Goal: Task Accomplishment & Management: Manage account settings

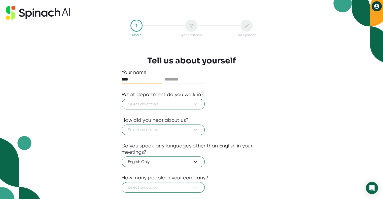
type input "****"
type input "*****"
click at [169, 114] on div at bounding box center [192, 114] width 140 height 8
click at [176, 109] on button "Select an option" at bounding box center [163, 104] width 83 height 11
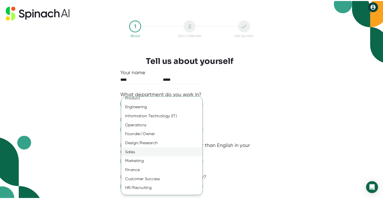
scroll to position [4, 0]
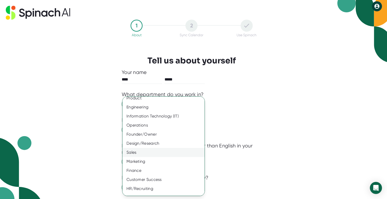
click at [154, 149] on div "Sales" at bounding box center [165, 152] width 86 height 9
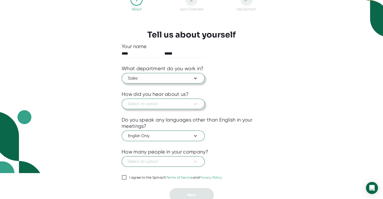
scroll to position [27, 0]
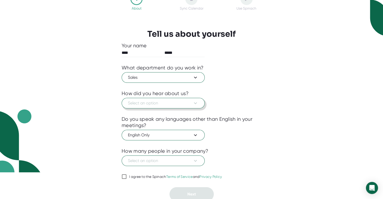
click at [175, 101] on span "Select an option" at bounding box center [163, 103] width 71 height 6
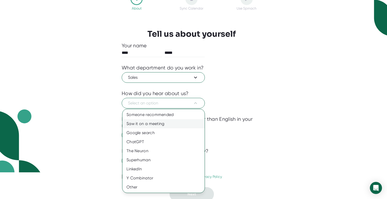
click at [171, 124] on div "Saw it on a meeting" at bounding box center [163, 123] width 82 height 9
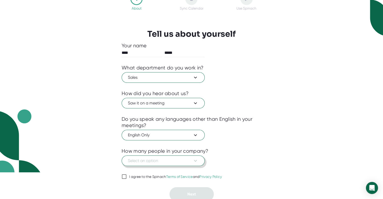
click at [176, 160] on span "Select an option" at bounding box center [163, 161] width 71 height 6
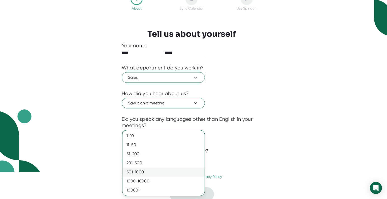
click at [156, 174] on div "501-1000" at bounding box center [163, 172] width 82 height 9
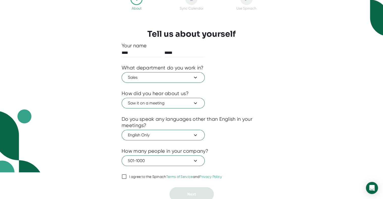
click at [127, 175] on icon at bounding box center [124, 177] width 6 height 6
click at [127, 175] on input "I agree to the Spinach Terms of Service and Privacy Policy" at bounding box center [124, 177] width 5 height 6
checkbox input "true"
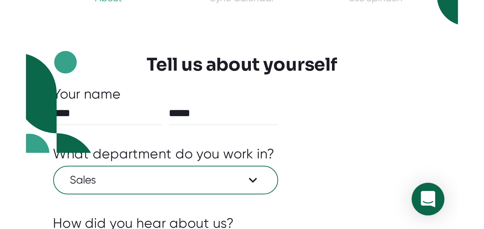
scroll to position [0, 0]
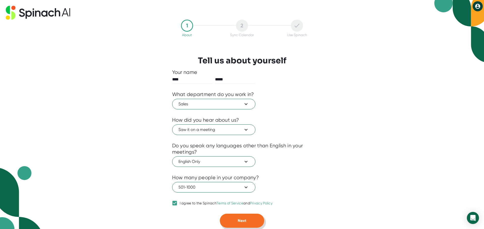
click at [229, 199] on button "Next" at bounding box center [242, 221] width 44 height 14
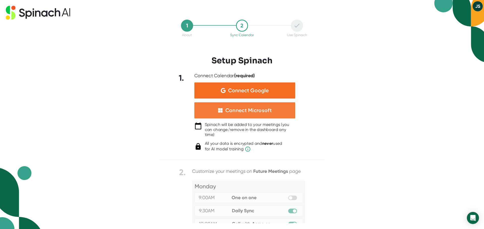
click at [273, 111] on div "Connect Microsoft" at bounding box center [244, 111] width 101 height 16
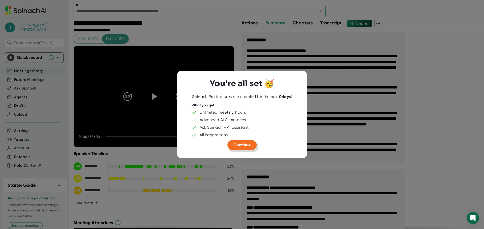
click at [244, 147] on span "Continue" at bounding box center [241, 145] width 17 height 5
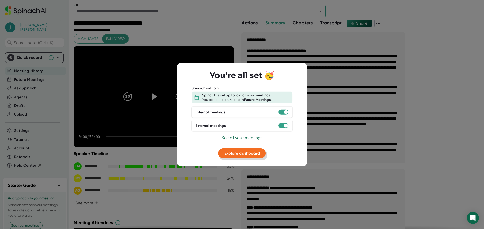
drag, startPoint x: 241, startPoint y: 155, endPoint x: 258, endPoint y: 152, distance: 18.1
click at [258, 152] on span "Explore dashboard" at bounding box center [242, 153] width 36 height 5
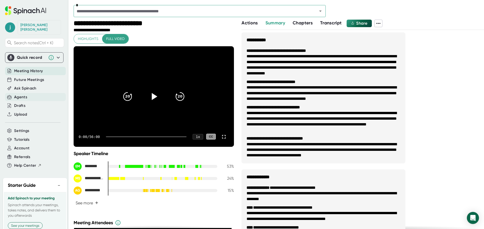
click at [24, 94] on div "Agents" at bounding box center [20, 97] width 13 height 6
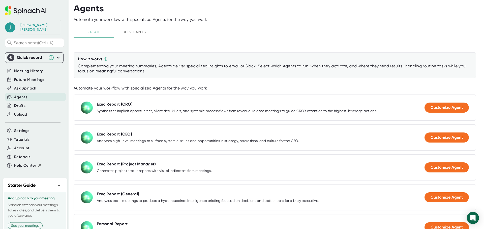
click at [185, 66] on div "Complementing your meeting summaries, Agents deliver specialized insights to em…" at bounding box center [274, 69] width 393 height 10
